Goal: Navigation & Orientation: Find specific page/section

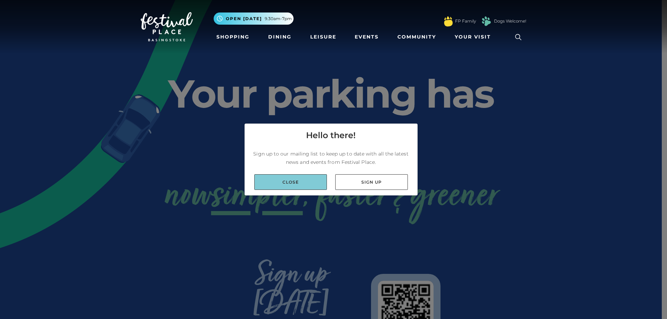
click at [304, 186] on link "Close" at bounding box center [290, 182] width 73 height 16
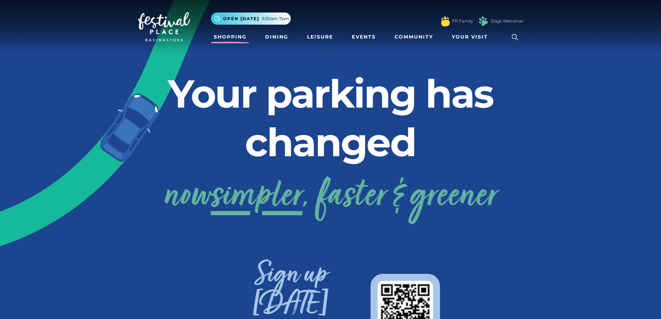
click at [223, 41] on link "Shopping" at bounding box center [230, 37] width 39 height 13
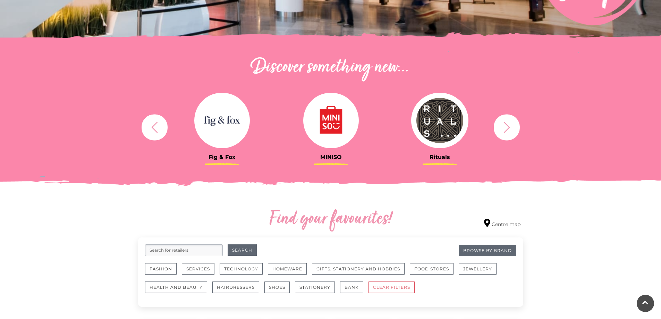
scroll to position [243, 0]
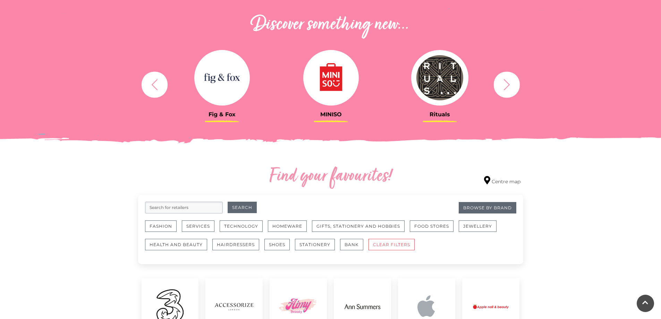
click at [499, 82] on button "button" at bounding box center [507, 85] width 26 height 26
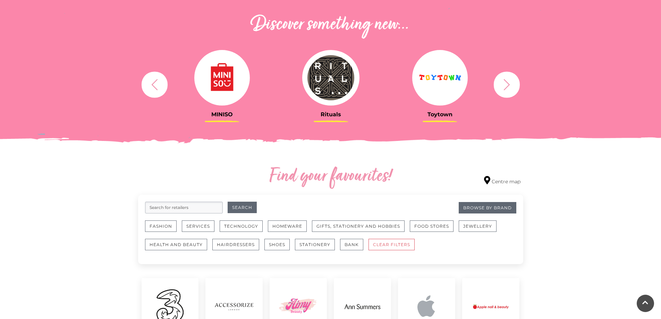
click at [499, 82] on button "button" at bounding box center [507, 85] width 26 height 26
click at [501, 84] on button "button" at bounding box center [507, 85] width 26 height 26
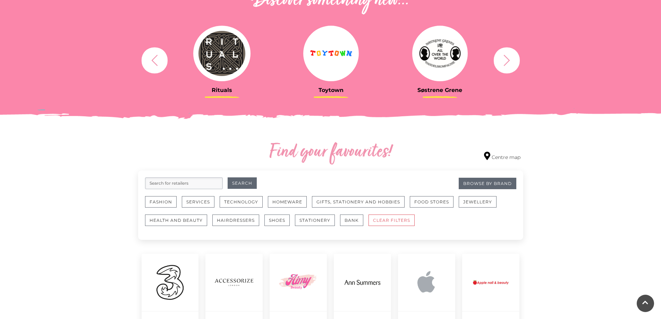
scroll to position [417, 0]
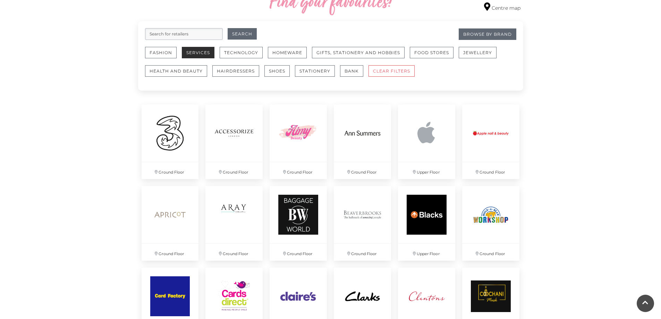
click at [210, 55] on button "Services" at bounding box center [198, 52] width 33 height 11
